Goal: Task Accomplishment & Management: Manage account settings

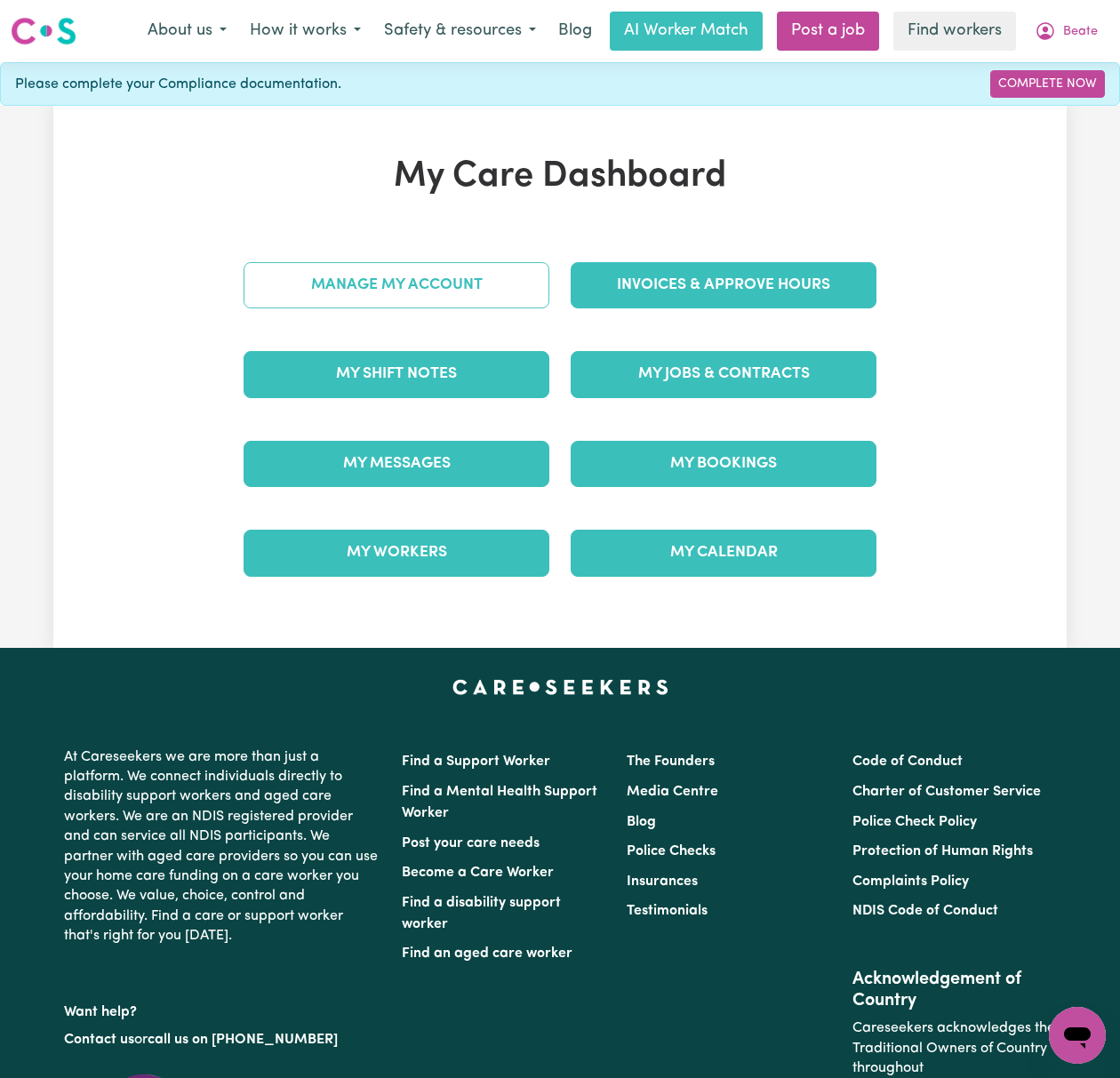
click at [478, 268] on link "Manage My Account" at bounding box center [396, 285] width 306 height 46
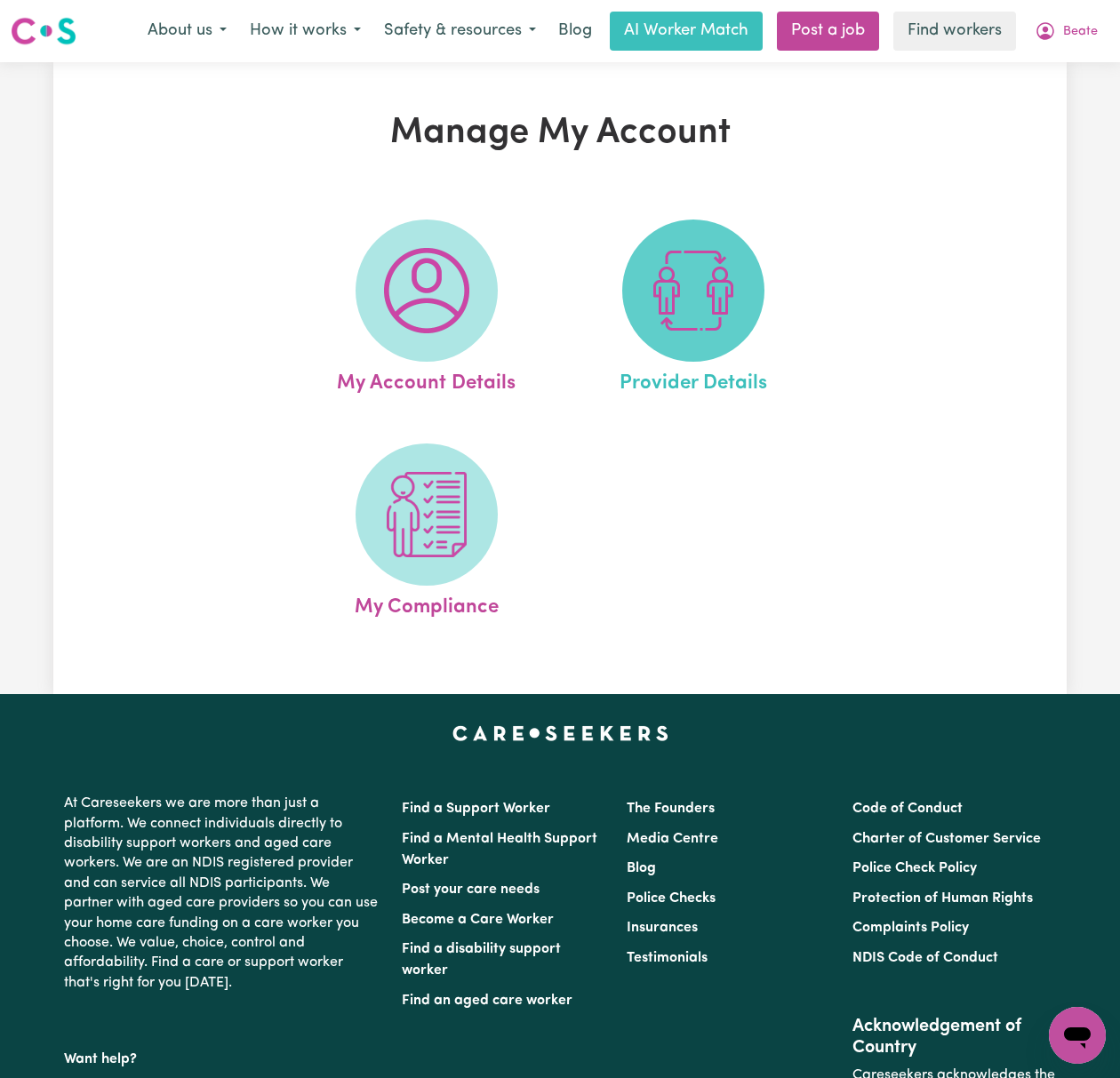
click at [733, 321] on img at bounding box center [694, 291] width 85 height 85
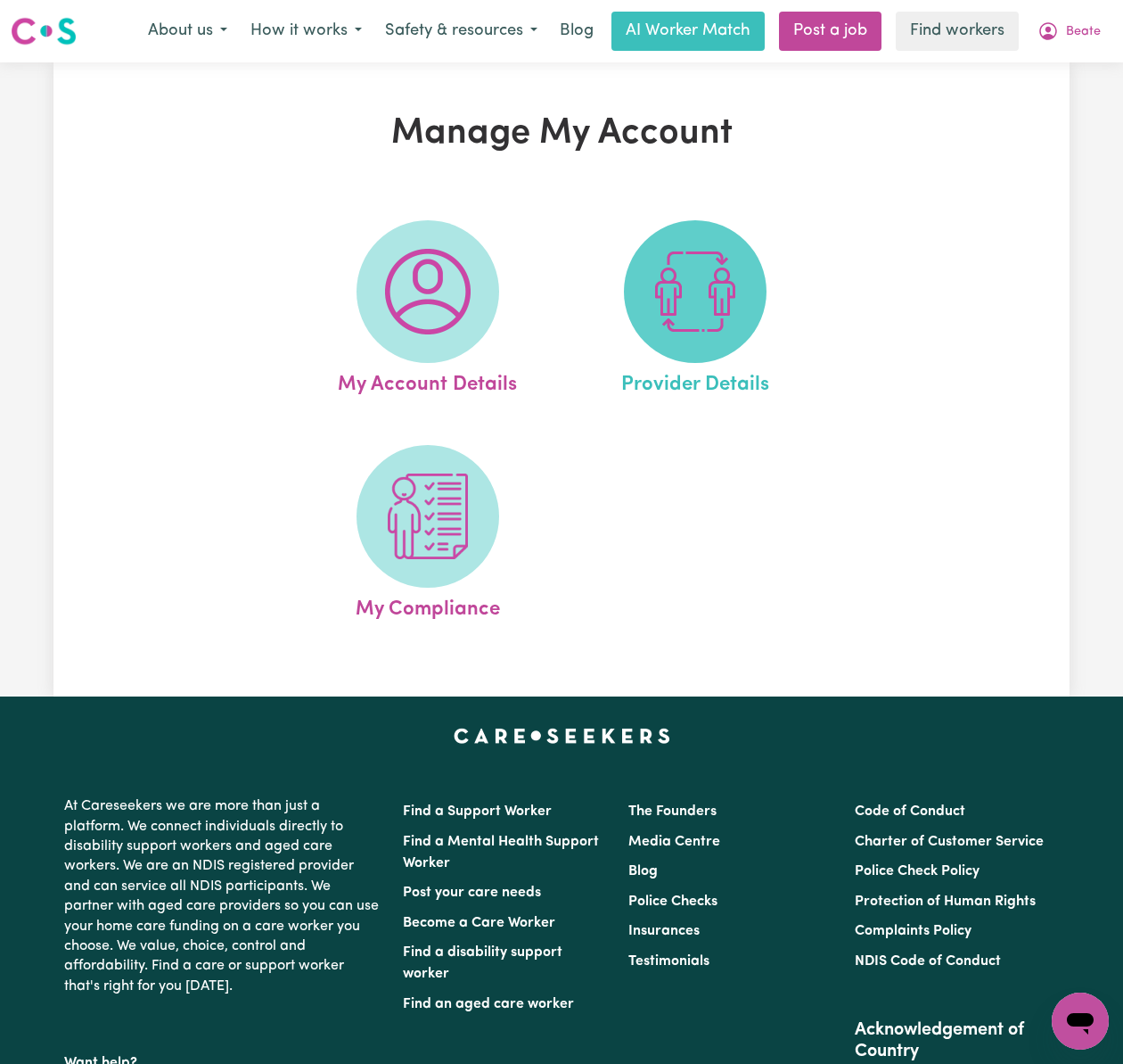
select select "AGED_HOME_CARE"
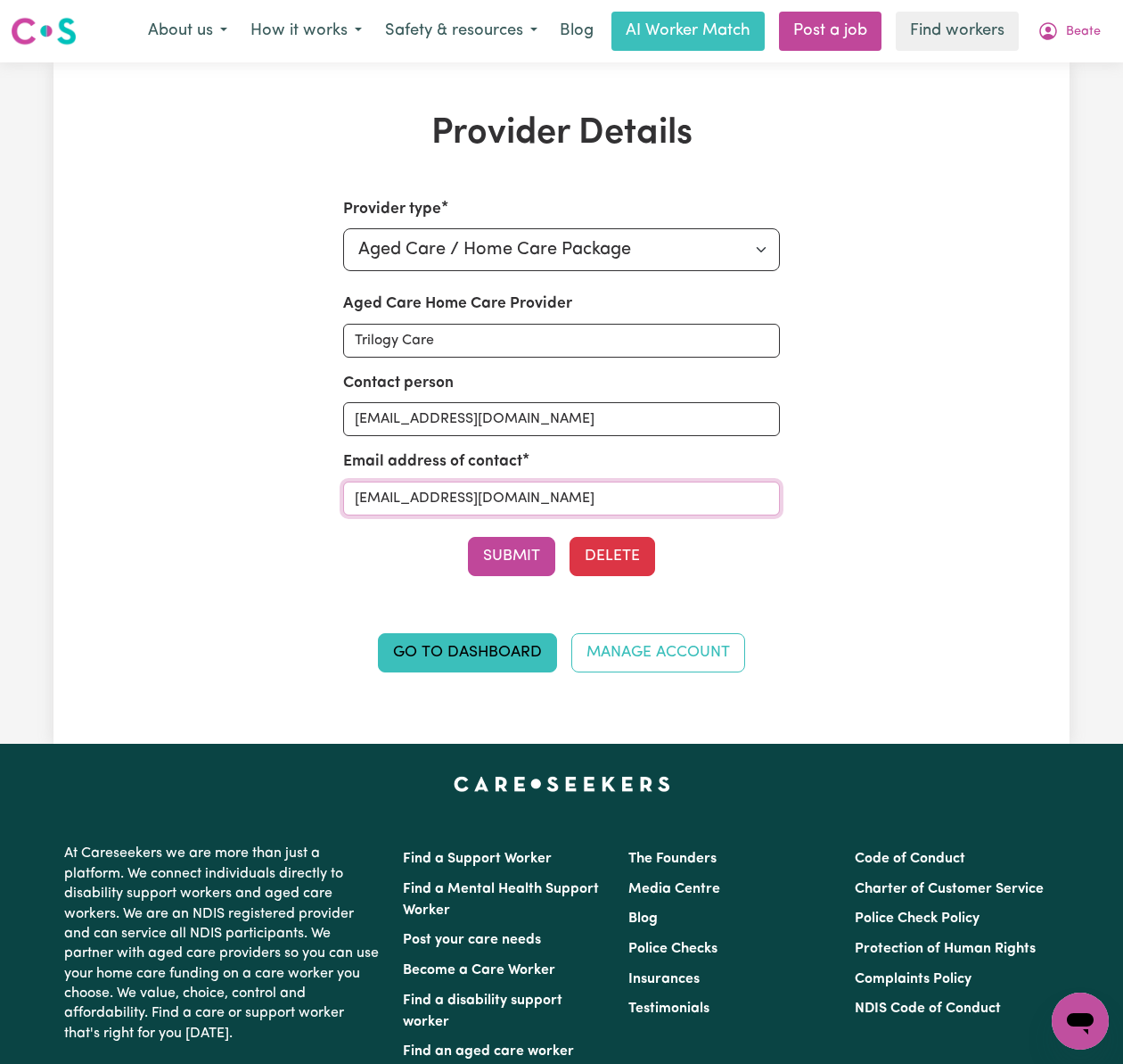
drag, startPoint x: 608, startPoint y: 497, endPoint x: 303, endPoint y: 485, distance: 305.2
click at [303, 485] on div "Provider type Select your provider type... Privately Aged Care / Home Care Pack…" at bounding box center [561, 446] width 656 height 496
click at [1081, 34] on span "Beate" at bounding box center [1083, 32] width 35 height 19
click at [1077, 106] on link "Logout" at bounding box center [1041, 102] width 140 height 34
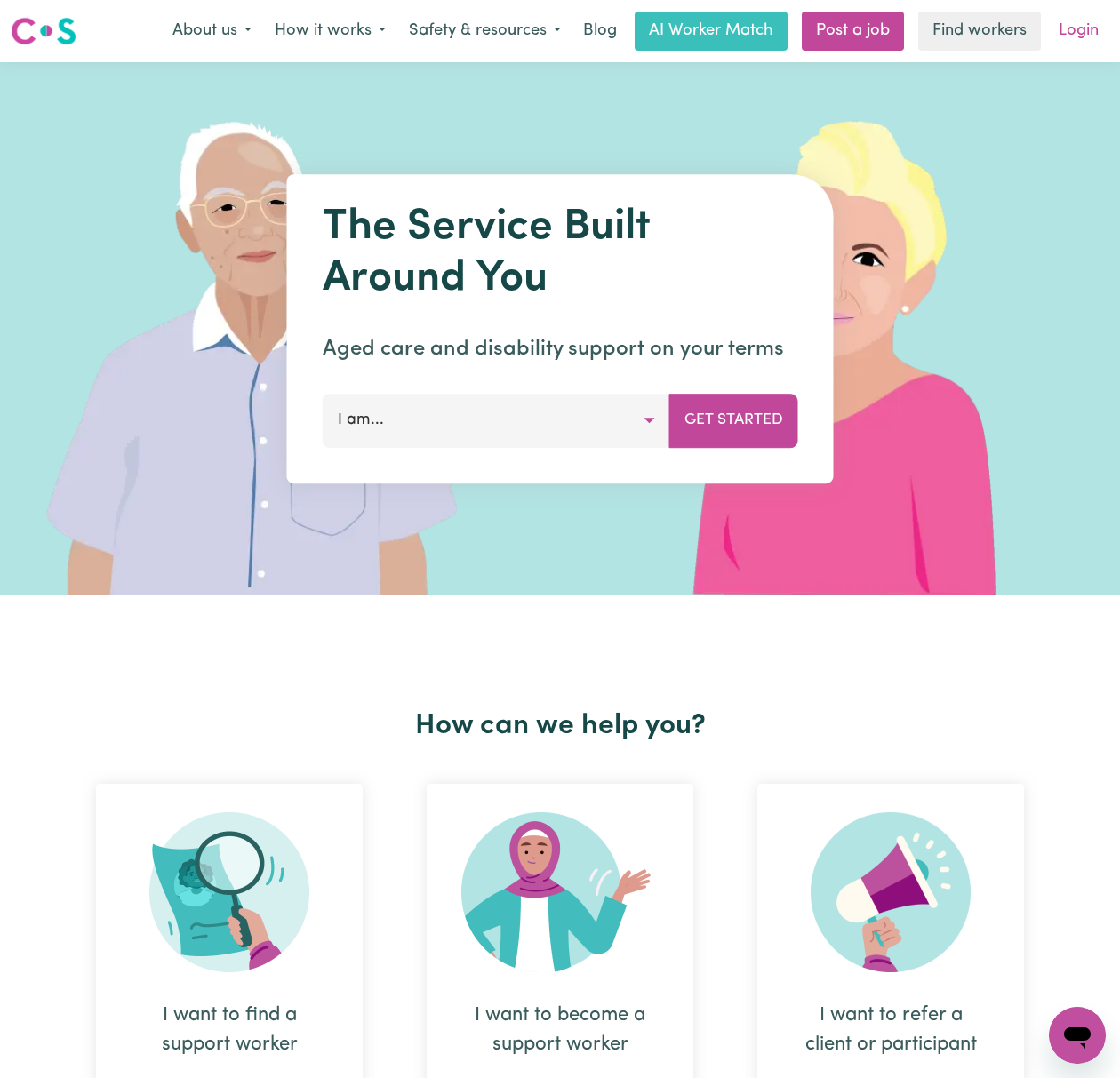
click at [1079, 28] on link "Login" at bounding box center [1078, 31] width 61 height 39
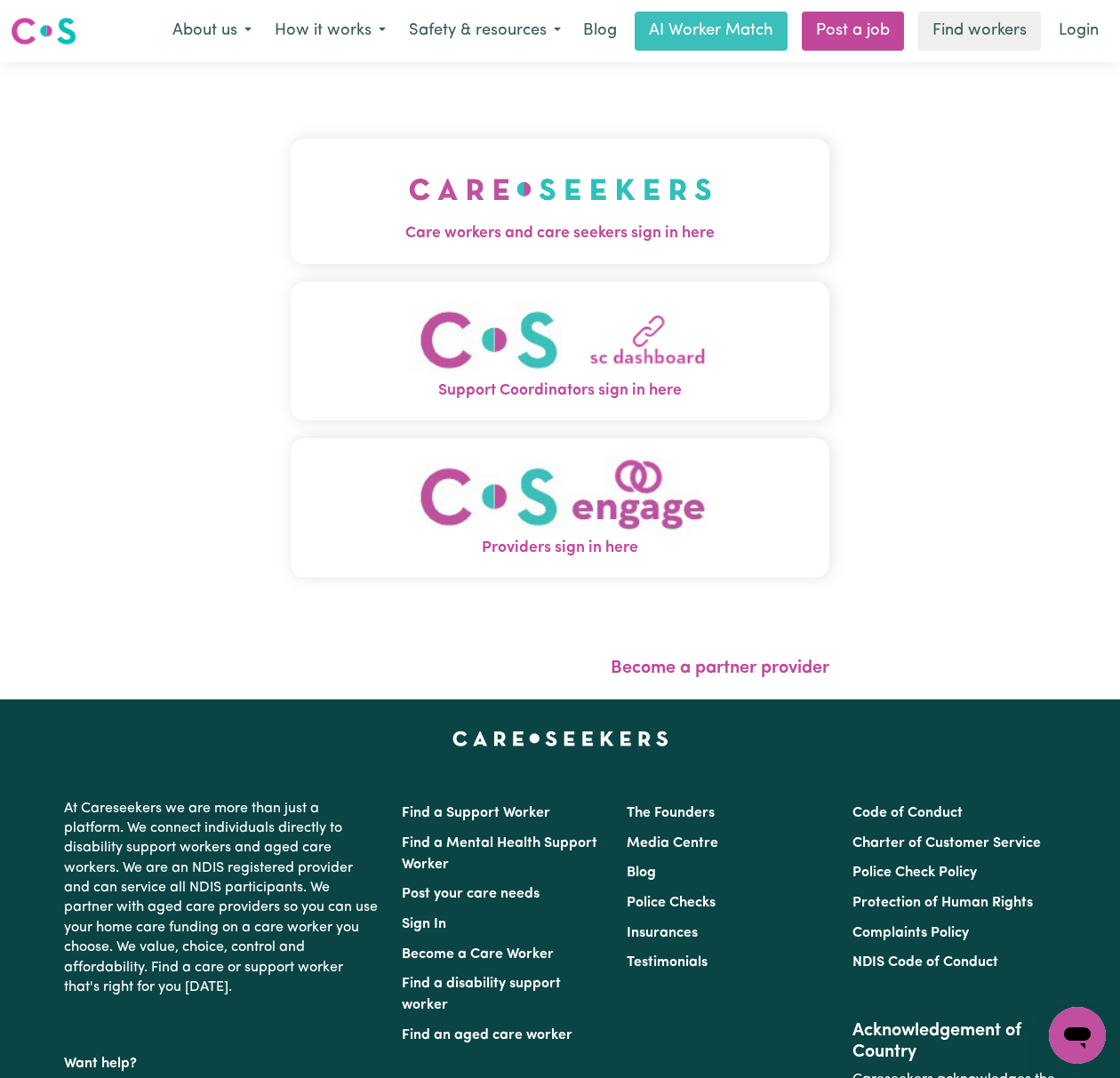
click at [512, 161] on img "Care workers and care seekers sign in here" at bounding box center [560, 189] width 303 height 66
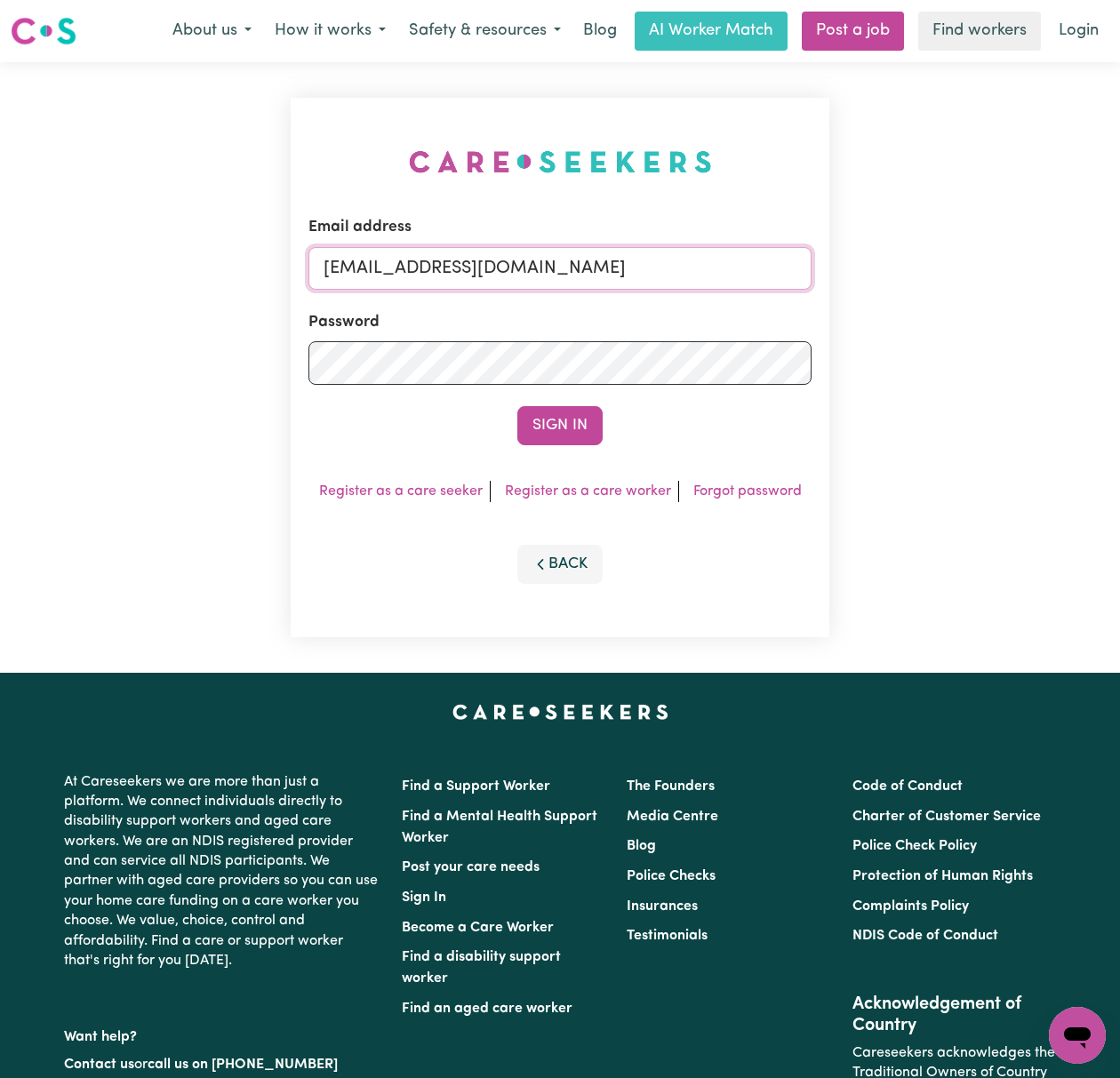
drag, startPoint x: 349, startPoint y: 267, endPoint x: 364, endPoint y: 300, distance: 36.2
click at [349, 267] on input "[EMAIL_ADDRESS][DOMAIN_NAME]" at bounding box center [560, 269] width 503 height 43
drag, startPoint x: 419, startPoint y: 263, endPoint x: 1061, endPoint y: 268, distance: 642.0
click at [1061, 268] on div "Email address [EMAIL_ADDRESS][DOMAIN_NAME] Password Sign In Register as a care …" at bounding box center [560, 367] width 1120 height 610
type input "[EMAIL_ADDRESS][DOMAIN_NAME]"
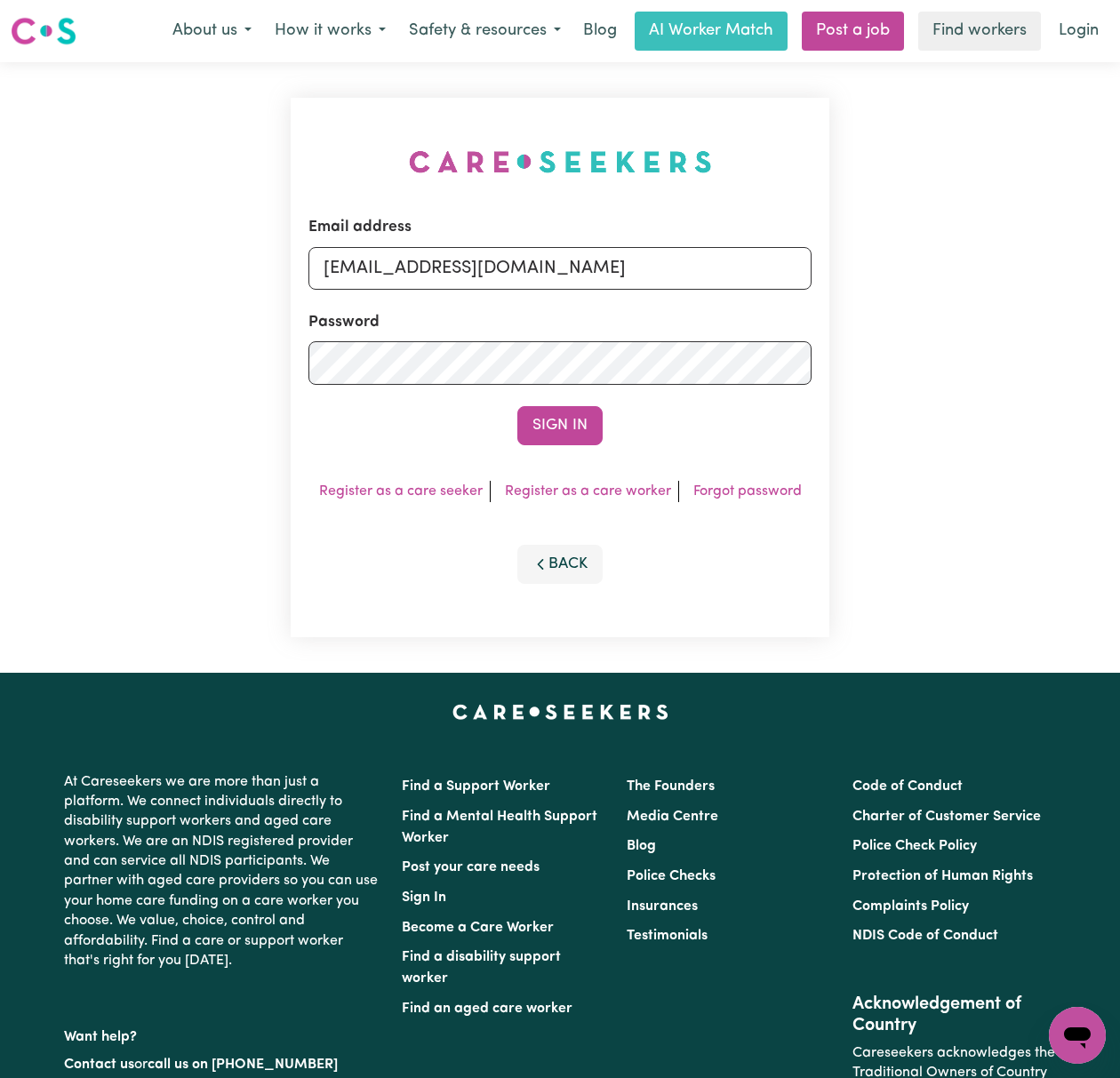
click at [518, 406] on button "Sign In" at bounding box center [560, 425] width 85 height 39
